Goal: Complete application form

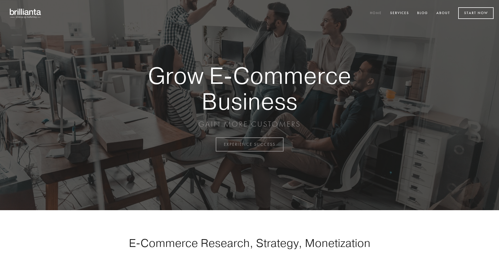
scroll to position [1417, 0]
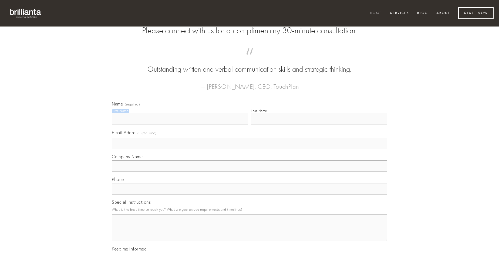
type input "[PERSON_NAME]"
click at [319, 124] on input "Last Name" at bounding box center [319, 118] width 136 height 11
type input "[PERSON_NAME]"
click at [250, 149] on input "Email Address (required)" at bounding box center [250, 143] width 276 height 11
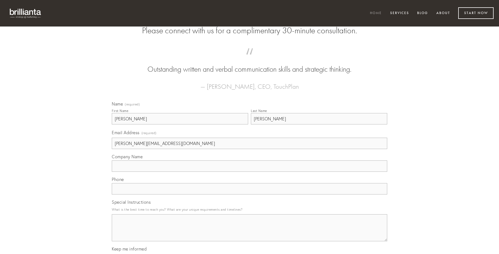
type input "[PERSON_NAME][EMAIL_ADDRESS][DOMAIN_NAME]"
click at [250, 172] on input "Company Name" at bounding box center [250, 165] width 276 height 11
type input "quasi"
click at [250, 194] on input "text" at bounding box center [250, 188] width 276 height 11
click at [250, 232] on textarea "Special Instructions" at bounding box center [250, 227] width 276 height 27
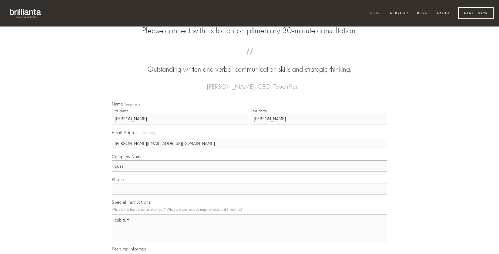
type textarea "cubitum"
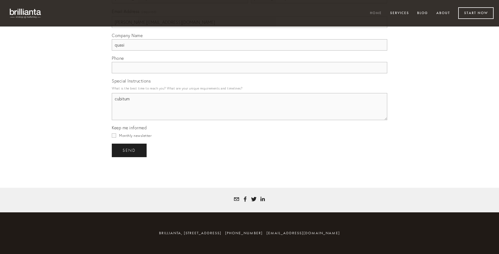
click at [130, 150] on span "send" at bounding box center [129, 150] width 13 height 5
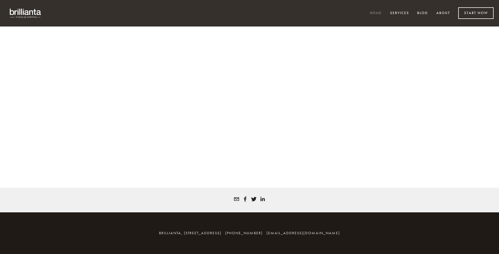
scroll to position [1409, 0]
